Goal: Task Accomplishment & Management: Manage account settings

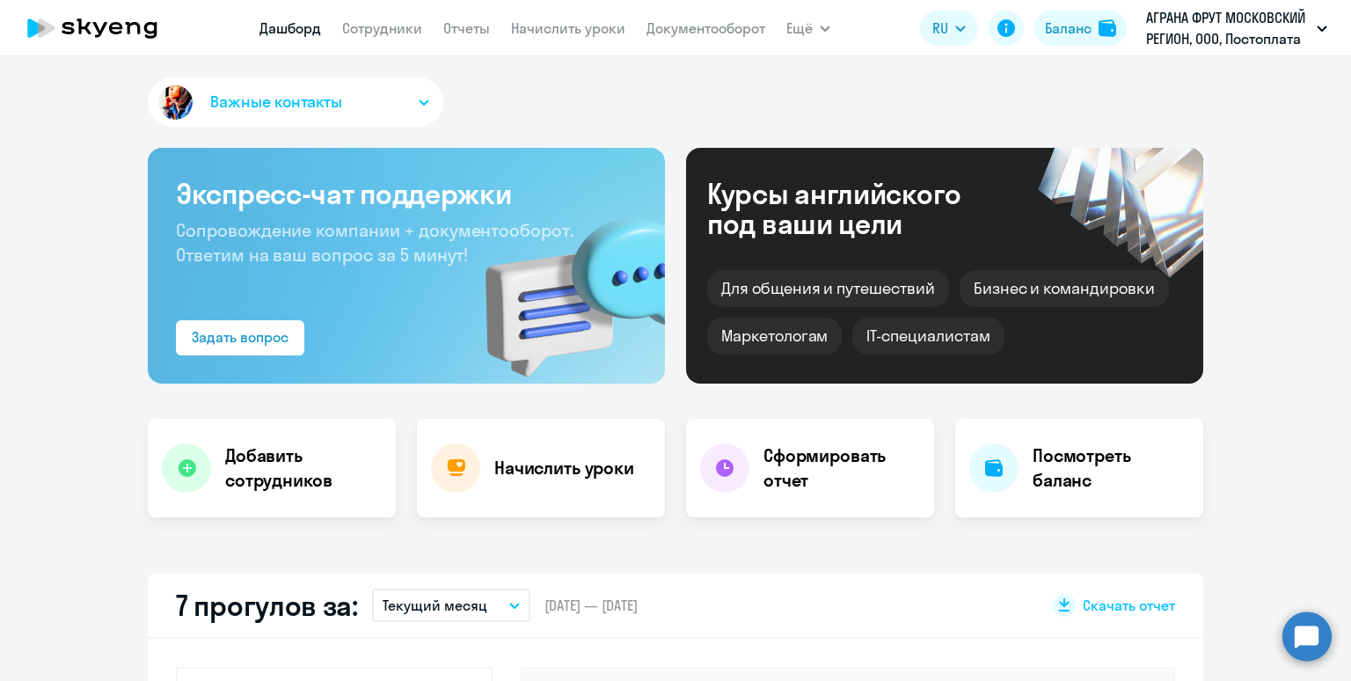
select select "30"
click at [531, 27] on link "Начислить уроки" at bounding box center [568, 28] width 114 height 18
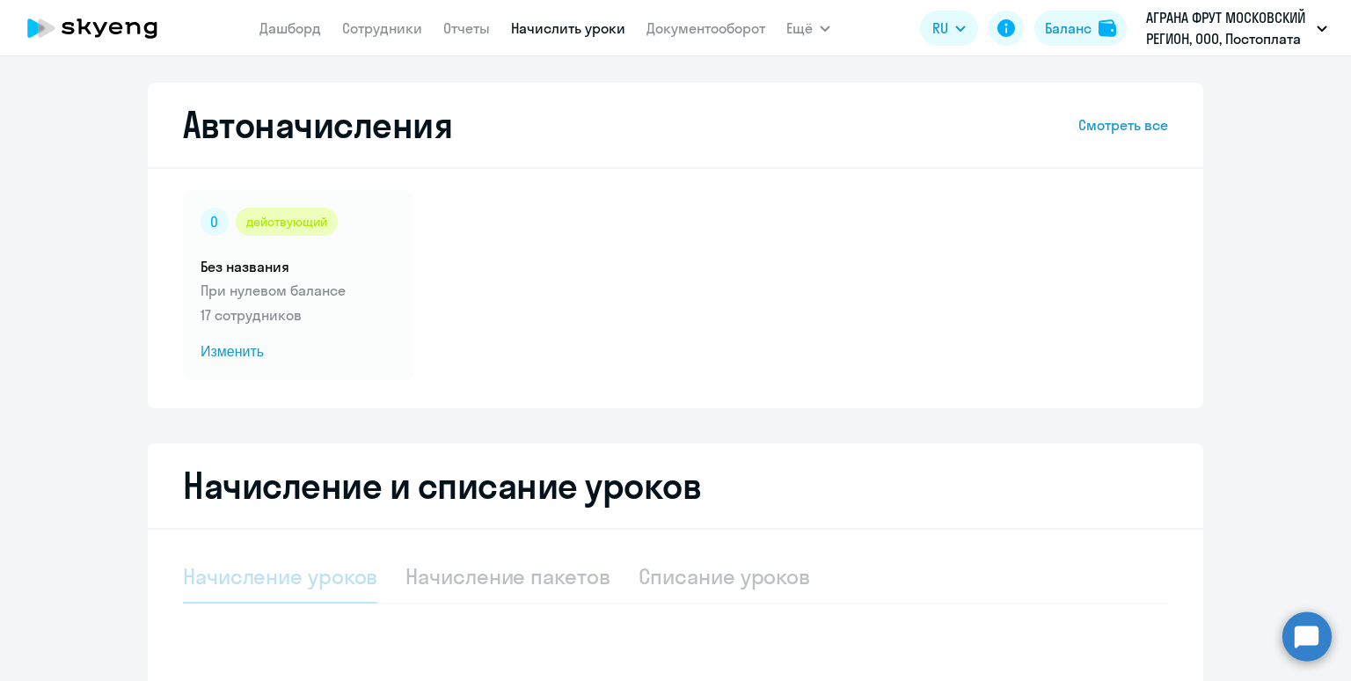
select select "10"
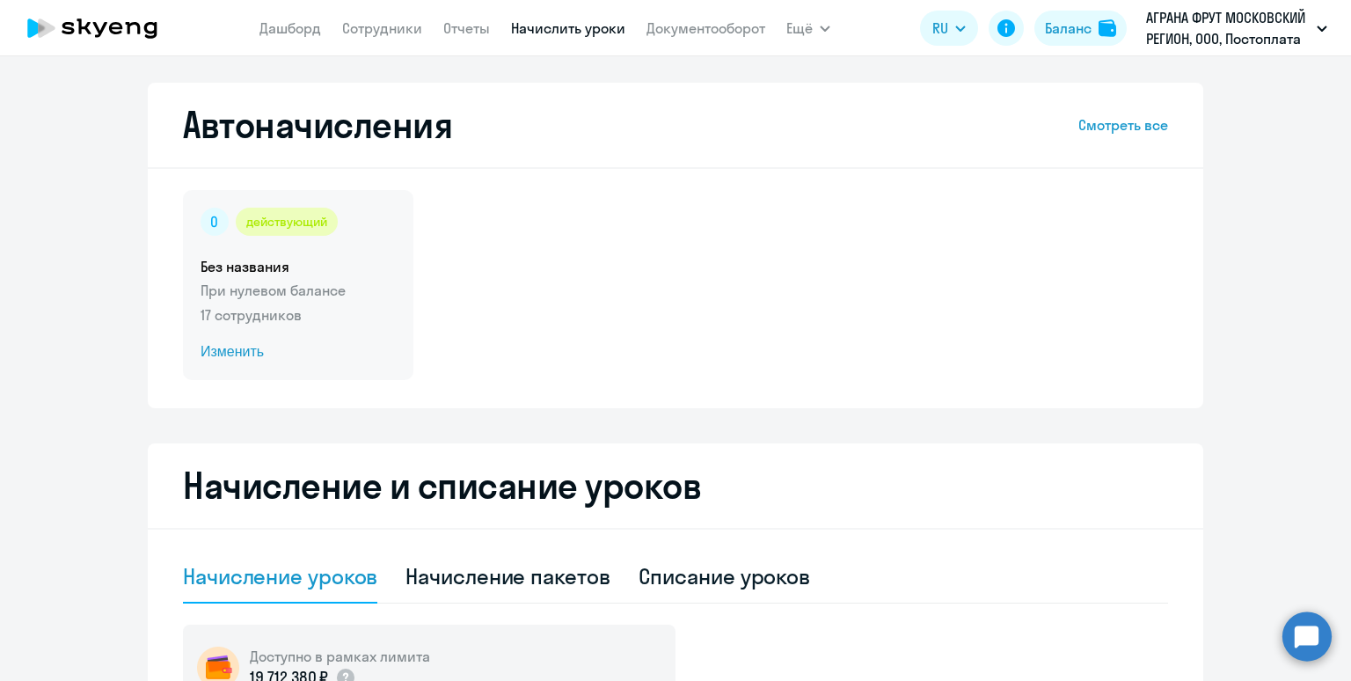
click at [366, 260] on h5 "Без названия" at bounding box center [298, 266] width 195 height 19
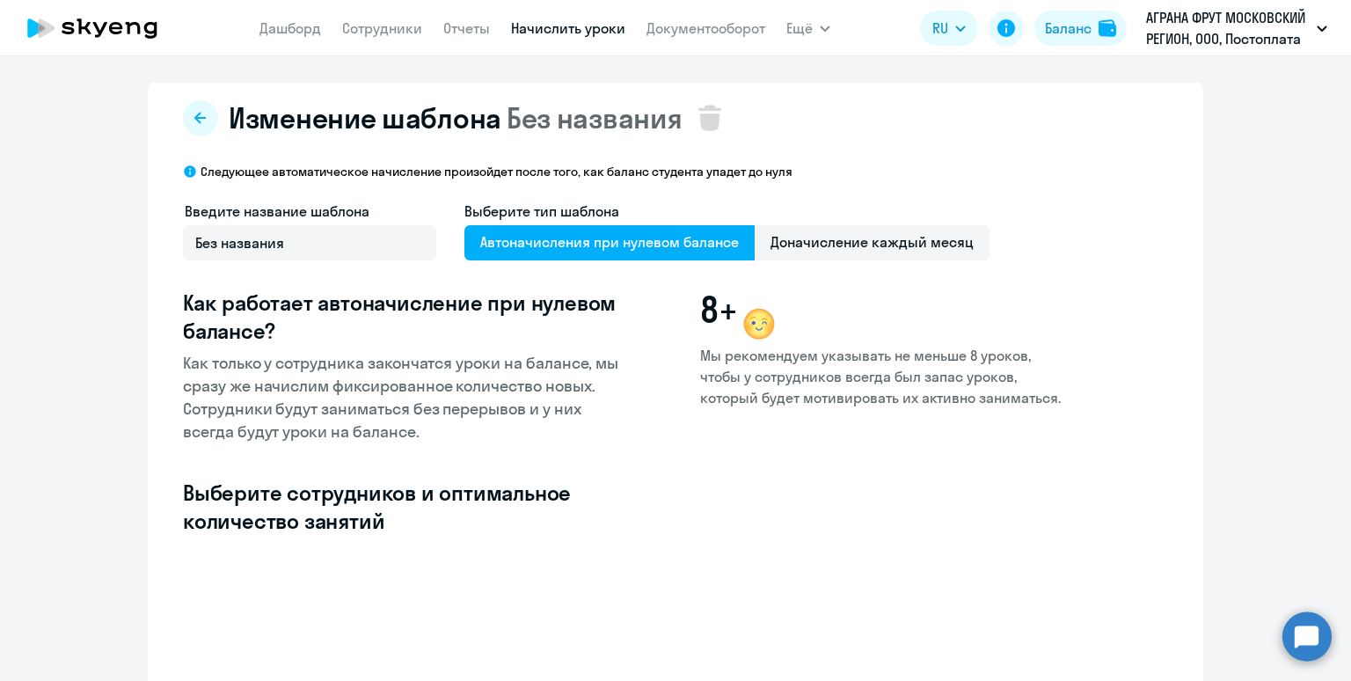
select select "10"
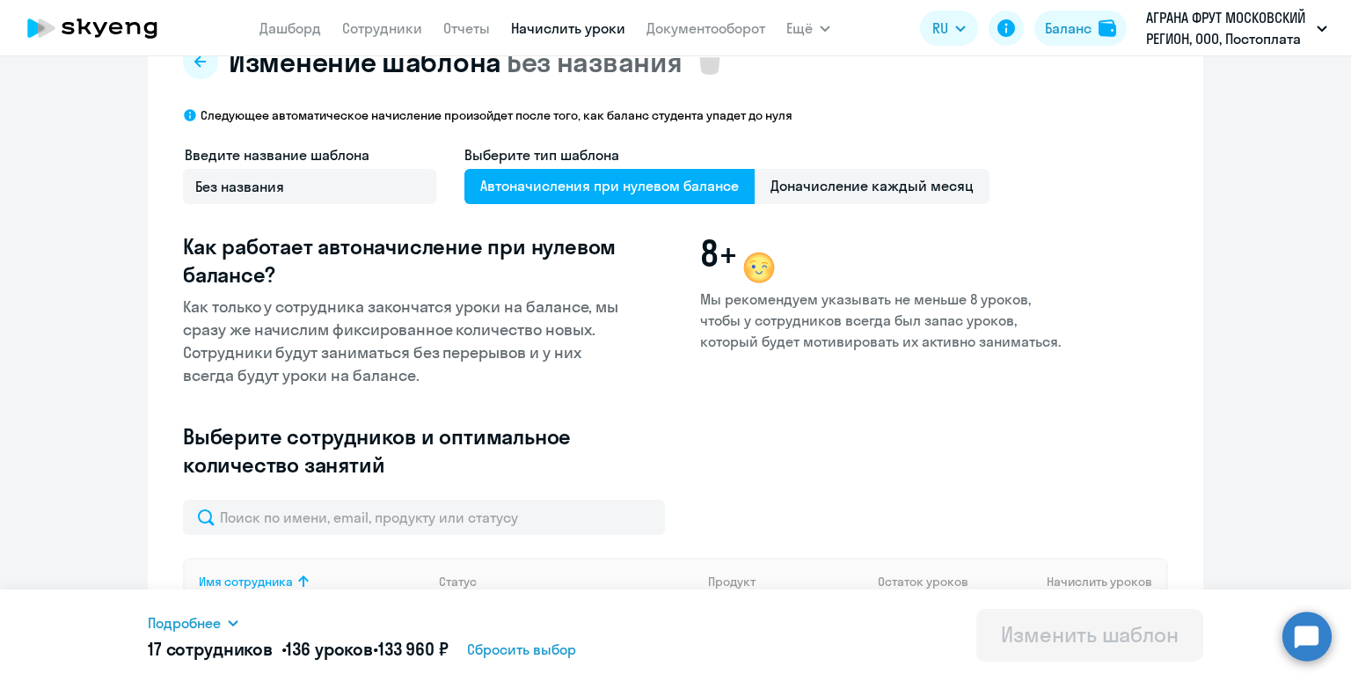
scroll to position [32, 0]
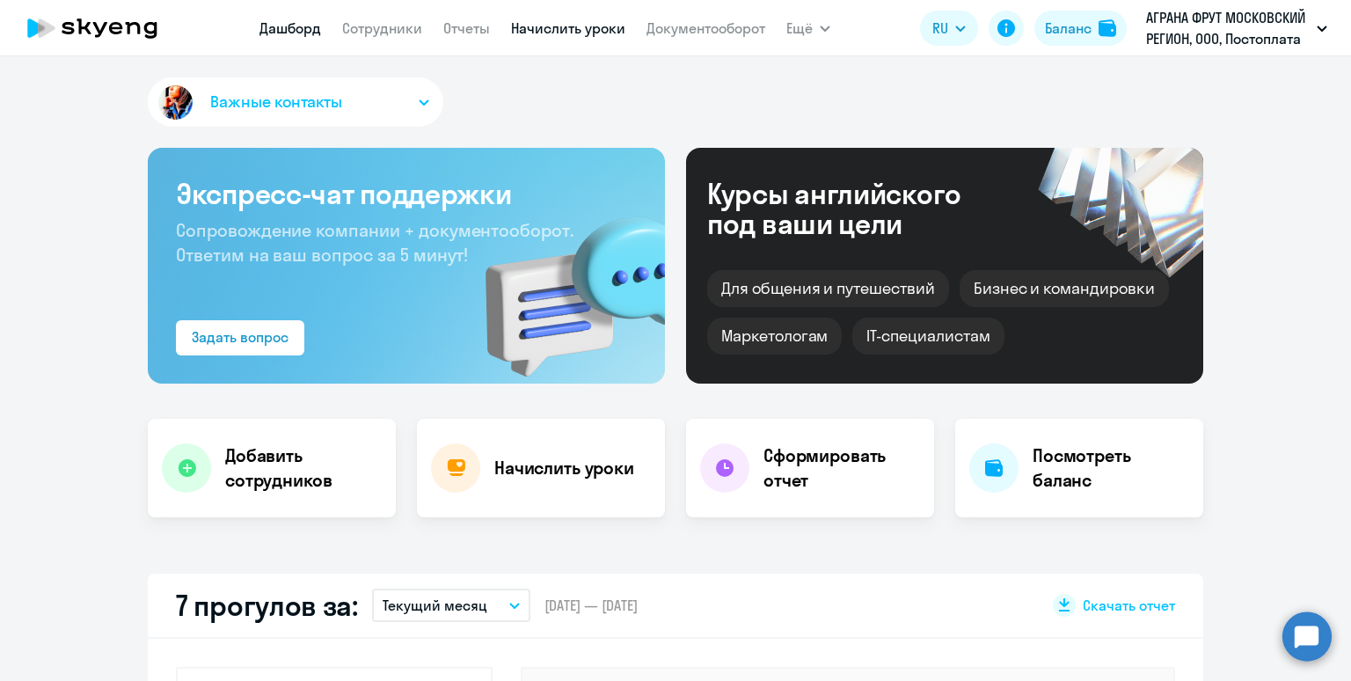
select select "30"
click at [529, 32] on link "Начислить уроки" at bounding box center [568, 28] width 114 height 18
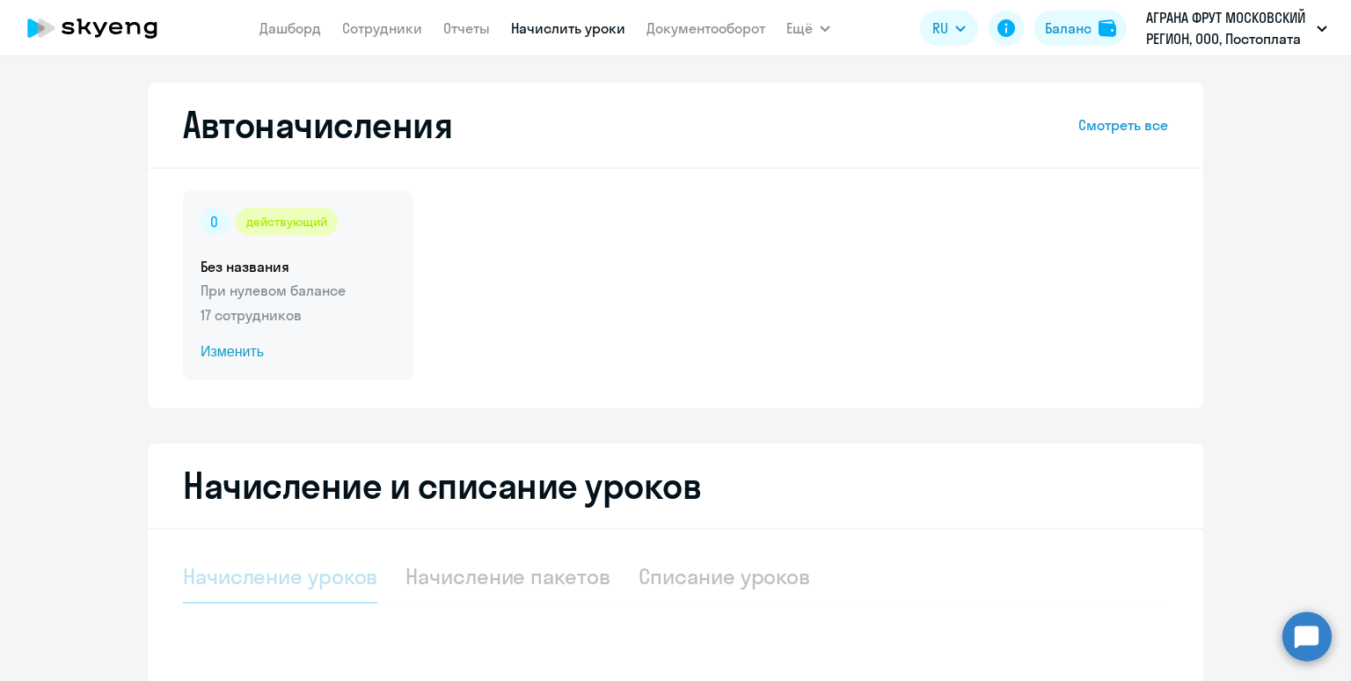
select select "10"
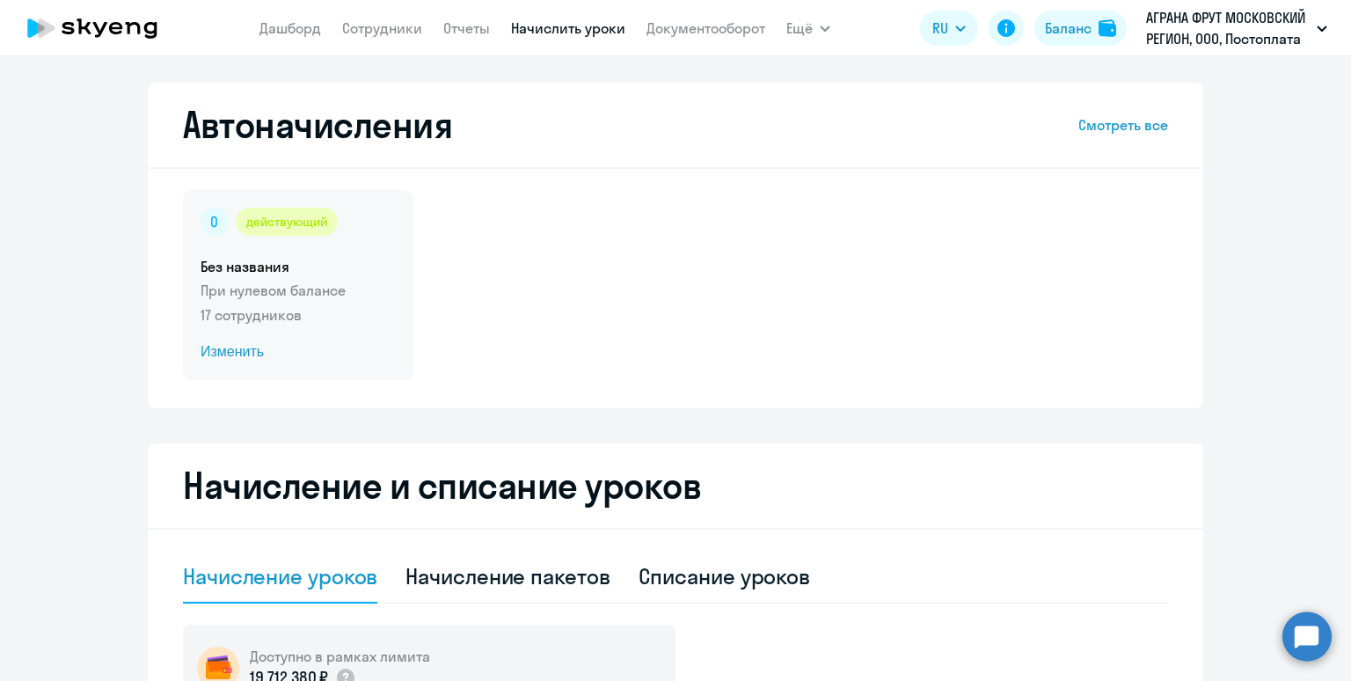
click at [350, 263] on h5 "Без названия" at bounding box center [298, 266] width 195 height 19
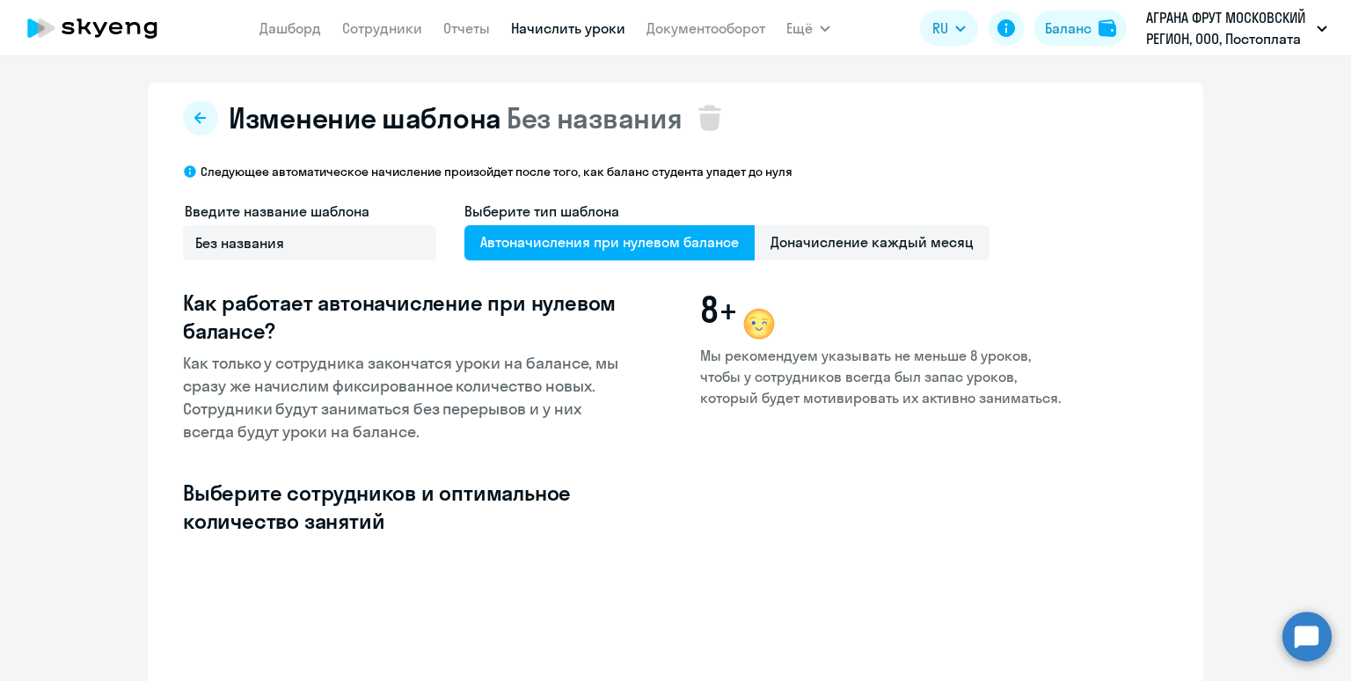
select select "10"
